Goal: Task Accomplishment & Management: Use online tool/utility

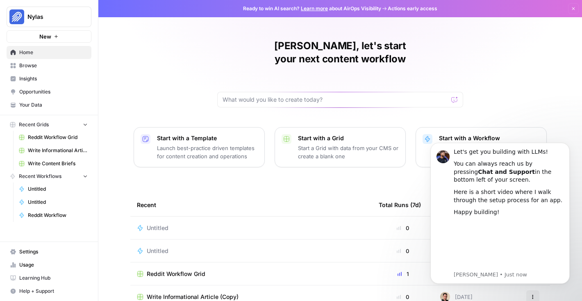
click at [36, 253] on span "Settings" at bounding box center [53, 251] width 68 height 7
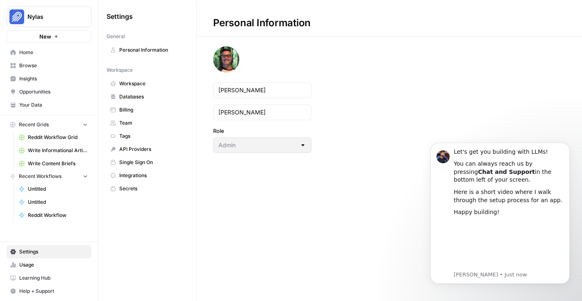
click at [134, 122] on span "Team" at bounding box center [151, 122] width 65 height 7
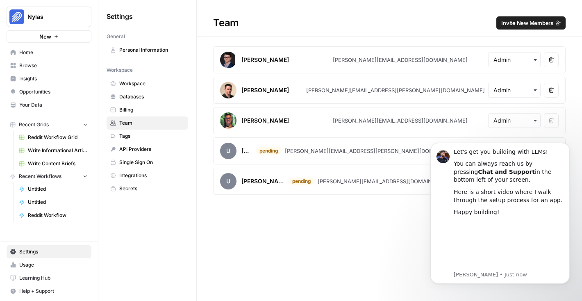
click at [388, 242] on div "Team Invite New Members [PERSON_NAME] [PERSON_NAME][EMAIL_ADDRESS][DOMAIN_NAME]…" at bounding box center [389, 150] width 385 height 301
click at [568, 146] on icon "Dismiss notification" at bounding box center [567, 145] width 5 height 5
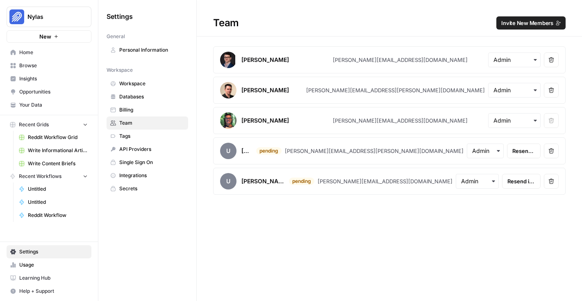
click at [35, 47] on link "Home" at bounding box center [49, 52] width 85 height 13
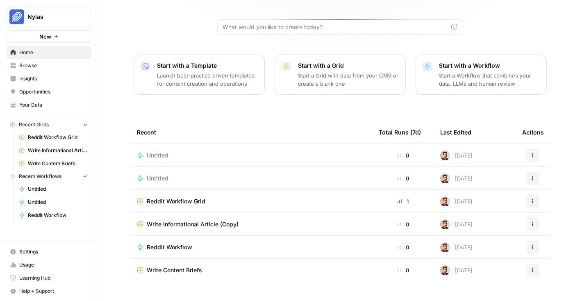
scroll to position [76, 0]
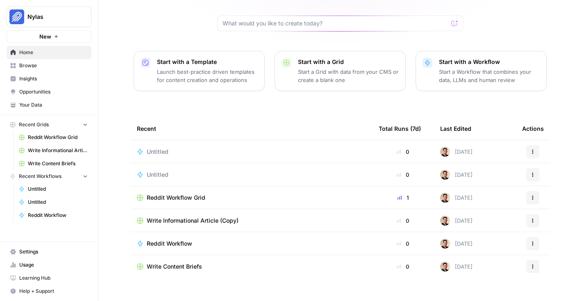
click at [195, 194] on span "Reddit Workflow Grid" at bounding box center [176, 198] width 59 height 8
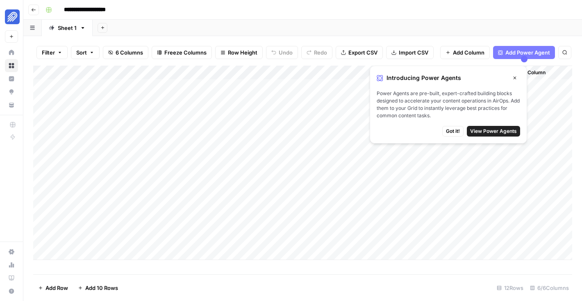
click at [513, 76] on icon "button" at bounding box center [515, 77] width 5 height 5
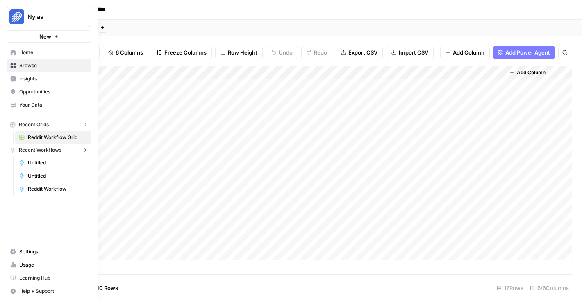
click at [15, 55] on icon at bounding box center [13, 52] width 5 height 5
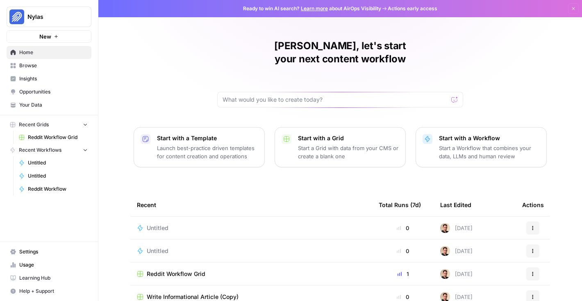
click at [30, 63] on span "Browse" at bounding box center [53, 65] width 68 height 7
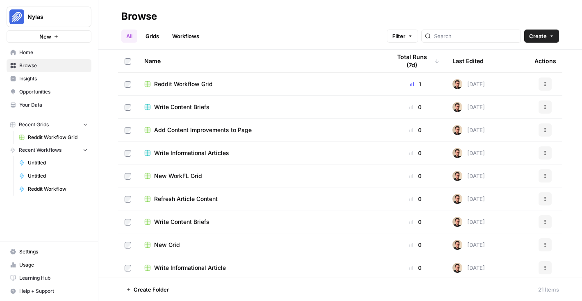
click at [189, 39] on link "Workflows" at bounding box center [185, 36] width 37 height 13
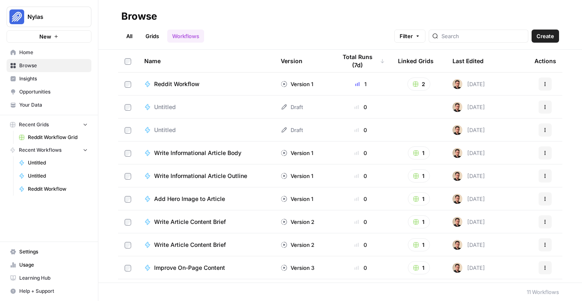
click at [548, 36] on span "Create" at bounding box center [546, 36] width 18 height 8
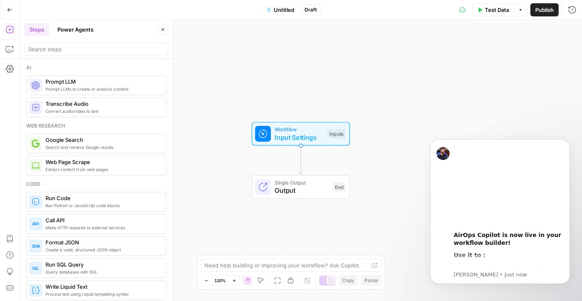
click at [11, 9] on icon "button" at bounding box center [9, 10] width 5 height 4
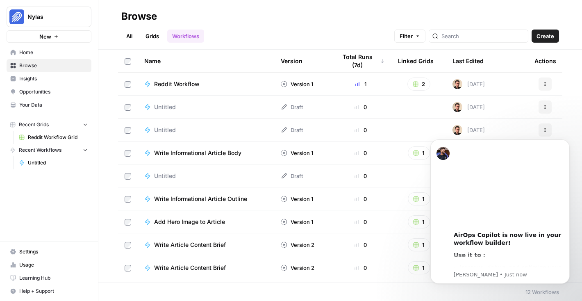
click at [40, 280] on span "Learning Hub" at bounding box center [53, 277] width 68 height 7
